Goal: Task Accomplishment & Management: Complete application form

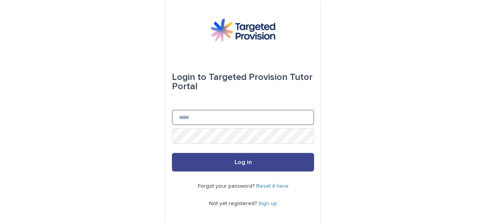
type input "**********"
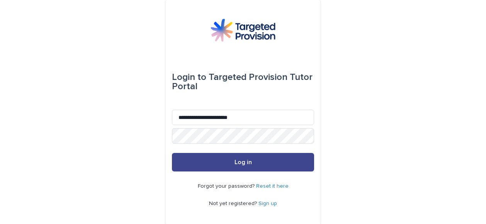
click at [271, 165] on button "Log in" at bounding box center [243, 162] width 142 height 19
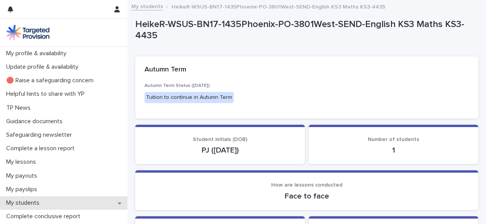
click at [36, 204] on p "My students" at bounding box center [24, 202] width 43 height 7
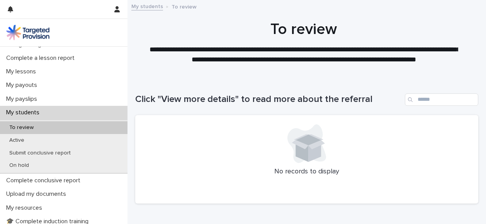
scroll to position [92, 0]
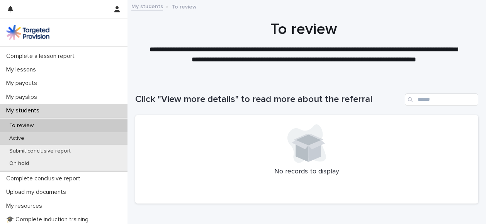
click at [27, 136] on p "Active" at bounding box center [16, 138] width 27 height 7
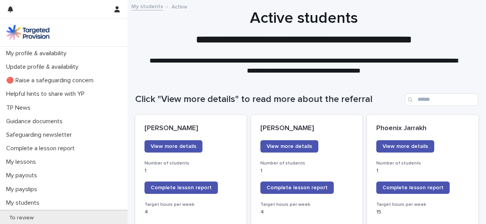
drag, startPoint x: 479, startPoint y: 28, endPoint x: 482, endPoint y: 39, distance: 11.3
click at [482, 39] on div "**********" at bounding box center [243, 112] width 486 height 224
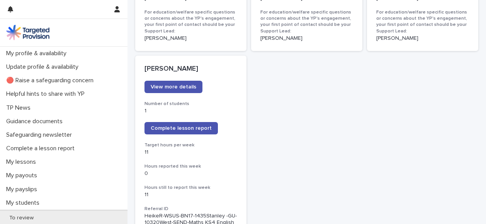
scroll to position [630, 0]
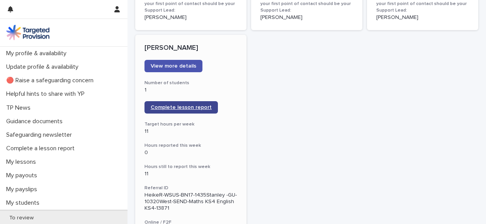
click at [199, 107] on span "Complete lesson report" at bounding box center [181, 107] width 61 height 5
click at [183, 106] on span "Complete lesson report" at bounding box center [181, 107] width 61 height 5
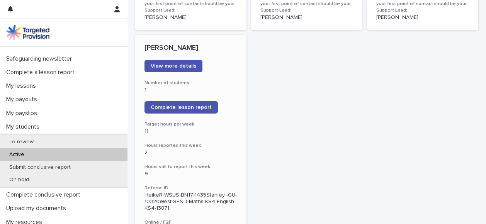
scroll to position [78, 0]
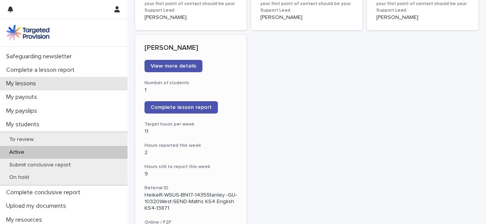
click at [37, 80] on div "My lessons" at bounding box center [64, 84] width 128 height 14
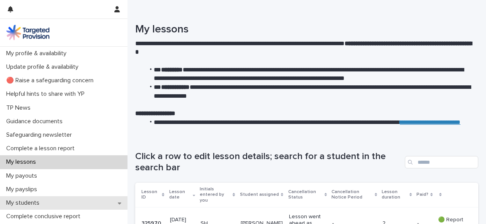
click at [30, 197] on div "My students" at bounding box center [64, 203] width 128 height 14
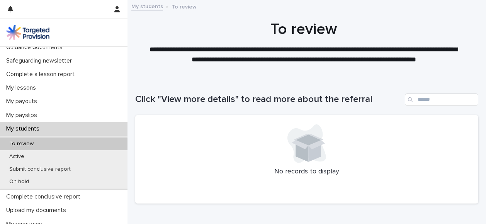
scroll to position [112, 0]
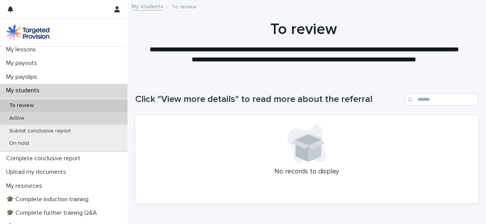
click at [39, 115] on div "Active" at bounding box center [64, 118] width 128 height 13
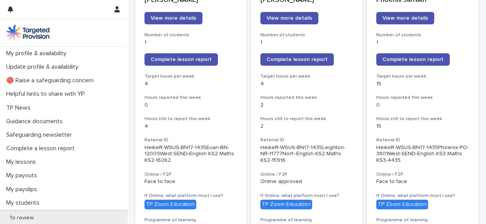
scroll to position [130, 0]
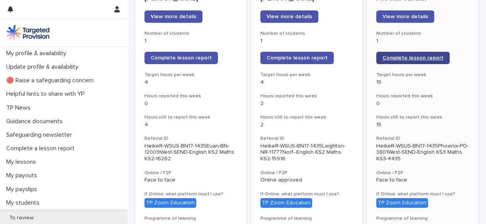
click at [416, 58] on span "Complete lesson report" at bounding box center [413, 57] width 61 height 5
